Goal: Communication & Community: Answer question/provide support

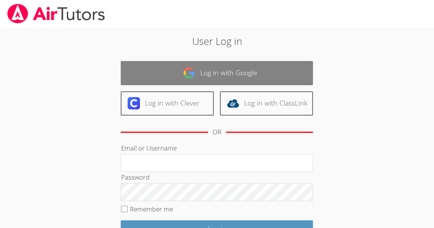
click at [245, 78] on link "Log in with Google" at bounding box center [217, 73] width 192 height 24
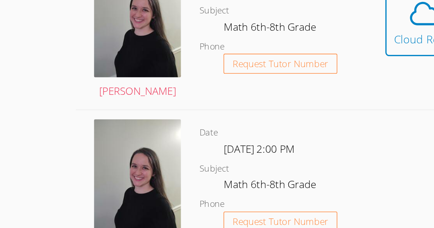
scroll to position [192, 0]
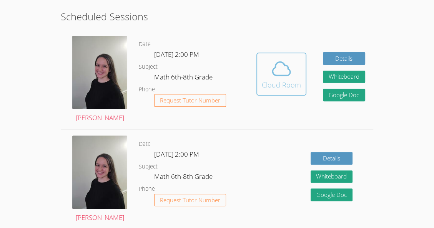
click at [276, 77] on icon at bounding box center [282, 69] width 22 height 22
click at [277, 77] on icon at bounding box center [282, 69] width 22 height 22
click at [284, 75] on icon at bounding box center [282, 68] width 18 height 13
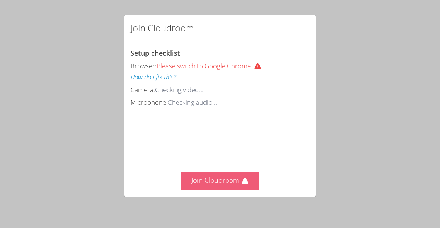
click at [229, 176] on button "Join Cloudroom" at bounding box center [220, 181] width 79 height 19
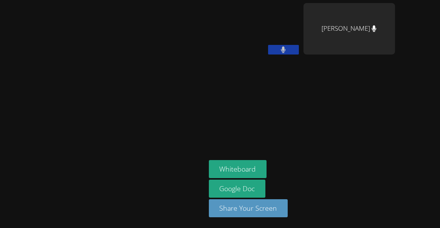
click at [299, 48] on button at bounding box center [283, 50] width 31 height 10
click at [299, 53] on button at bounding box center [283, 50] width 31 height 10
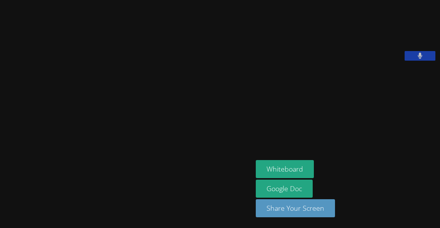
click at [352, 61] on video at bounding box center [313, 32] width 115 height 58
click at [371, 61] on video at bounding box center [313, 32] width 115 height 58
click at [303, 61] on video at bounding box center [313, 32] width 115 height 58
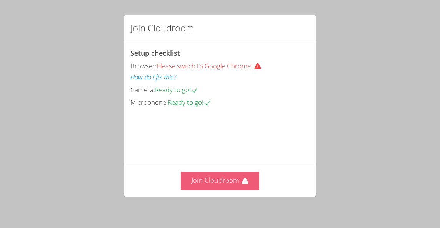
click at [230, 186] on button "Join Cloudroom" at bounding box center [220, 181] width 79 height 19
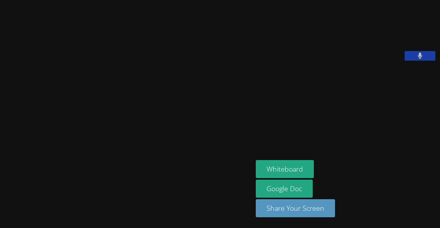
click at [331, 61] on video at bounding box center [313, 32] width 115 height 58
click at [371, 61] on video at bounding box center [313, 32] width 115 height 58
click at [341, 59] on video at bounding box center [313, 32] width 115 height 58
click at [290, 165] on button "Whiteboard" at bounding box center [285, 169] width 58 height 18
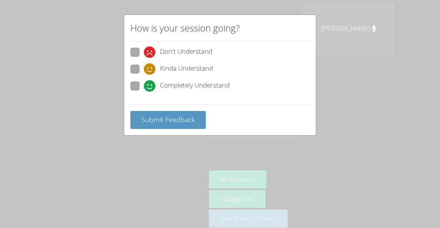
click at [144, 92] on span at bounding box center [144, 92] width 0 height 0
click at [144, 82] on input "Completely Understand" at bounding box center [147, 85] width 7 height 7
radio input "true"
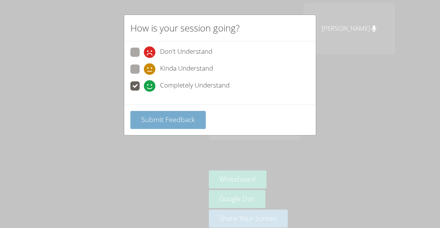
click at [158, 117] on span "Submit Feedback" at bounding box center [168, 119] width 54 height 9
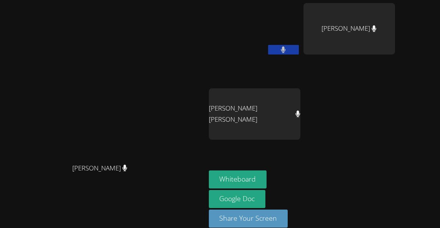
click at [299, 50] on button at bounding box center [283, 50] width 31 height 10
